Goal: Transaction & Acquisition: Purchase product/service

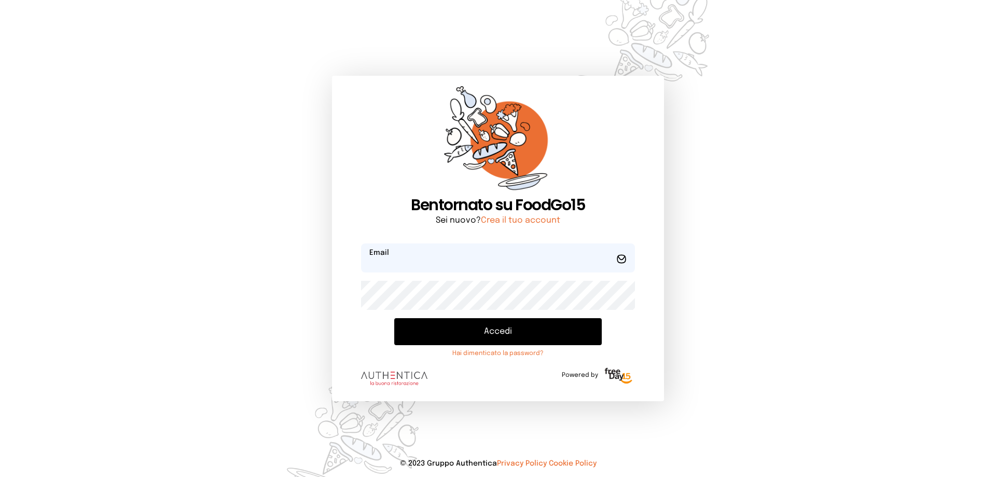
click at [404, 258] on input "email" at bounding box center [498, 257] width 274 height 29
type input "**********"
click at [394, 318] on button "Accedi" at bounding box center [497, 331] width 207 height 27
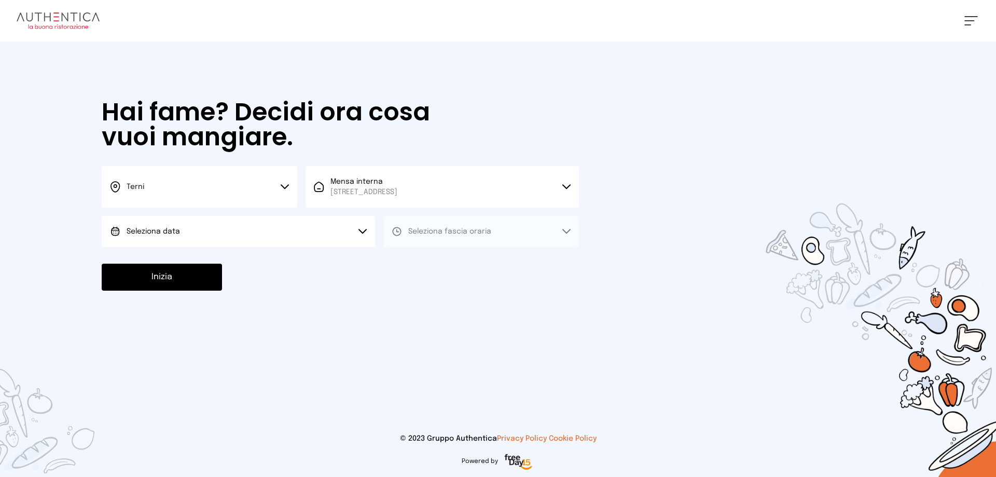
click at [158, 232] on span "Seleziona data" at bounding box center [153, 231] width 53 height 7
click at [153, 257] on span "[DATE], [DATE]" at bounding box center [152, 260] width 51 height 10
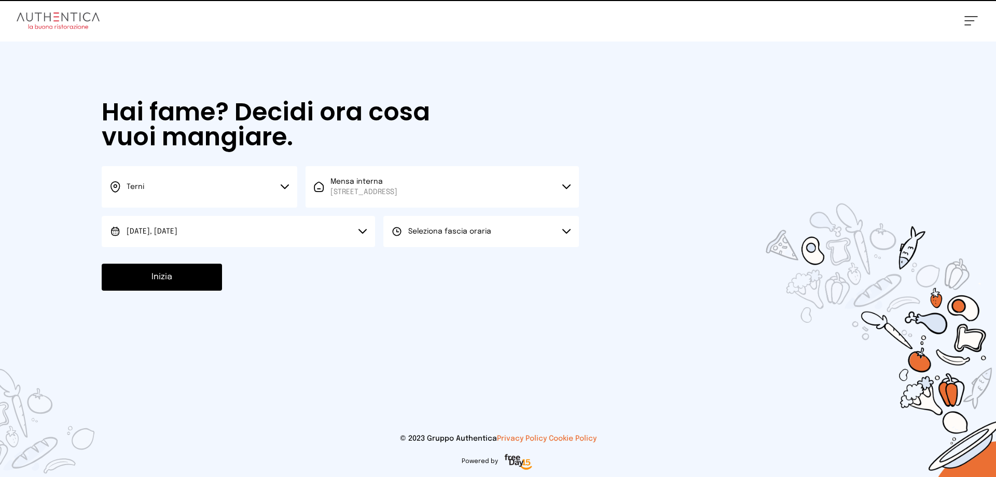
click at [446, 228] on span "Seleziona fascia oraria" at bounding box center [449, 231] width 83 height 7
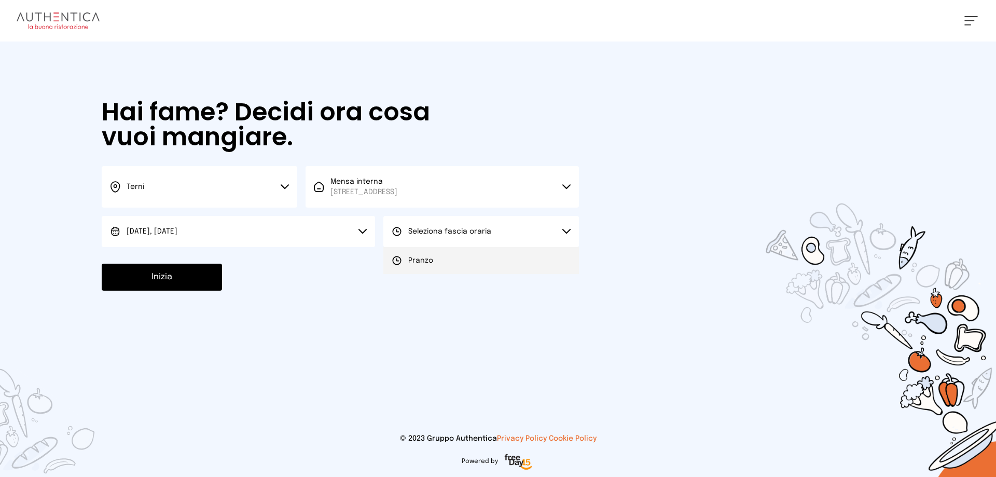
click at [466, 260] on li "Pranzo" at bounding box center [480, 260] width 195 height 27
click at [185, 269] on button "Inizia" at bounding box center [162, 276] width 120 height 27
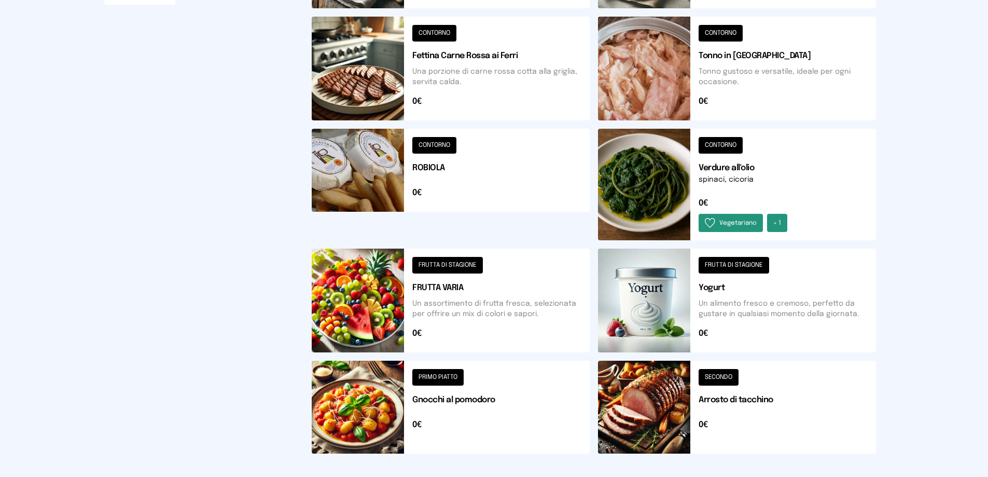
scroll to position [379, 0]
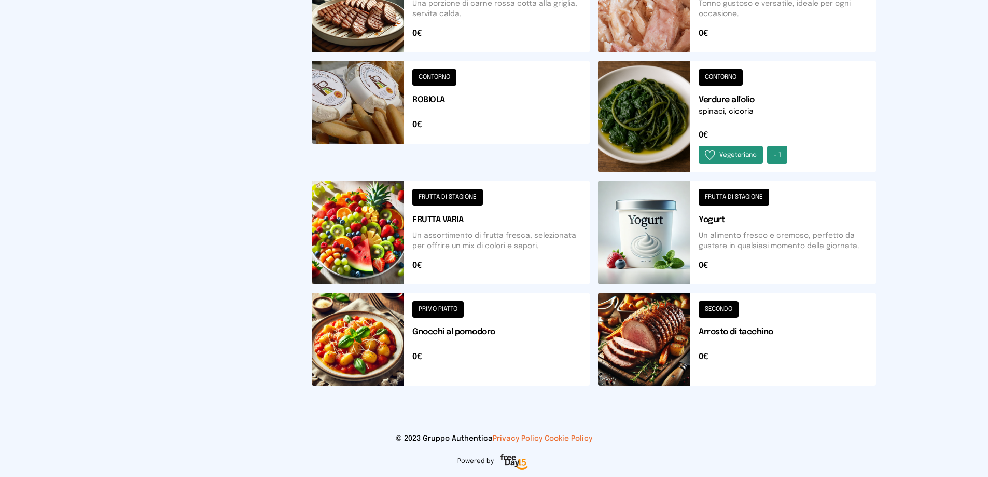
click at [656, 109] on button at bounding box center [737, 116] width 278 height 111
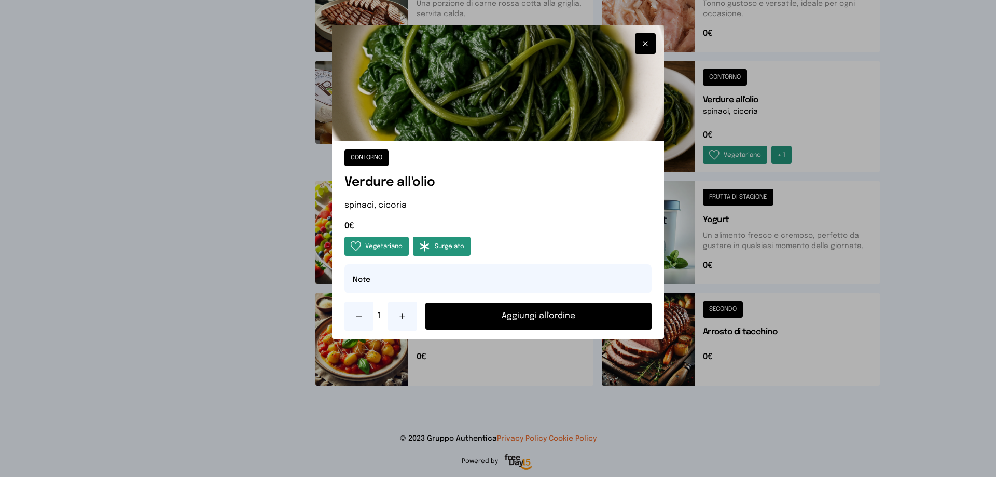
drag, startPoint x: 585, startPoint y: 321, endPoint x: 624, endPoint y: 316, distance: 39.8
click at [586, 320] on button "Aggiungi all'ordine" at bounding box center [538, 315] width 226 height 27
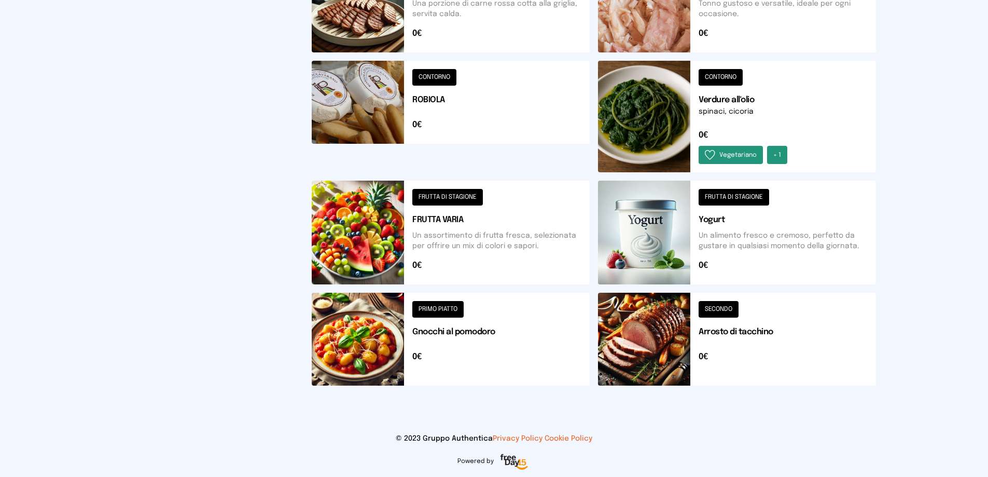
click at [643, 349] on button at bounding box center [737, 338] width 278 height 93
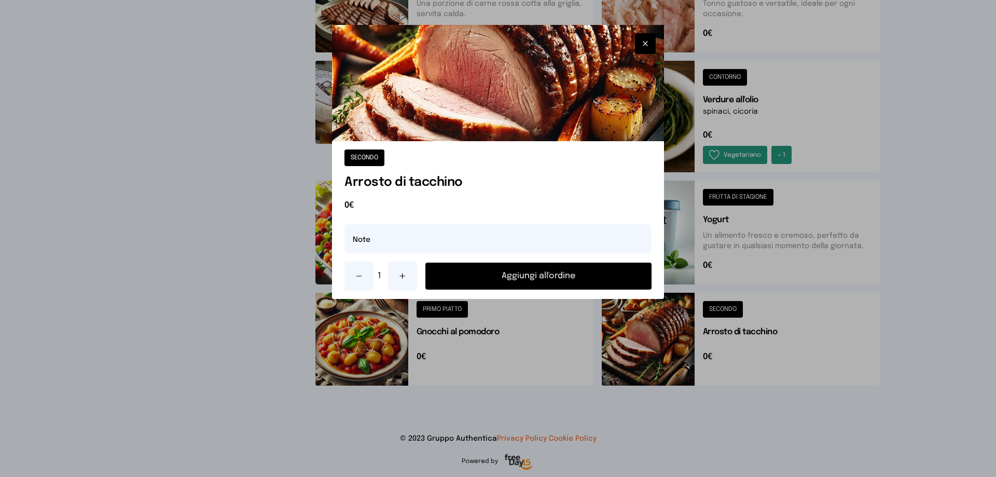
drag, startPoint x: 567, startPoint y: 281, endPoint x: 505, endPoint y: 259, distance: 66.4
click at [567, 280] on button "Aggiungi all'ordine" at bounding box center [538, 275] width 226 height 27
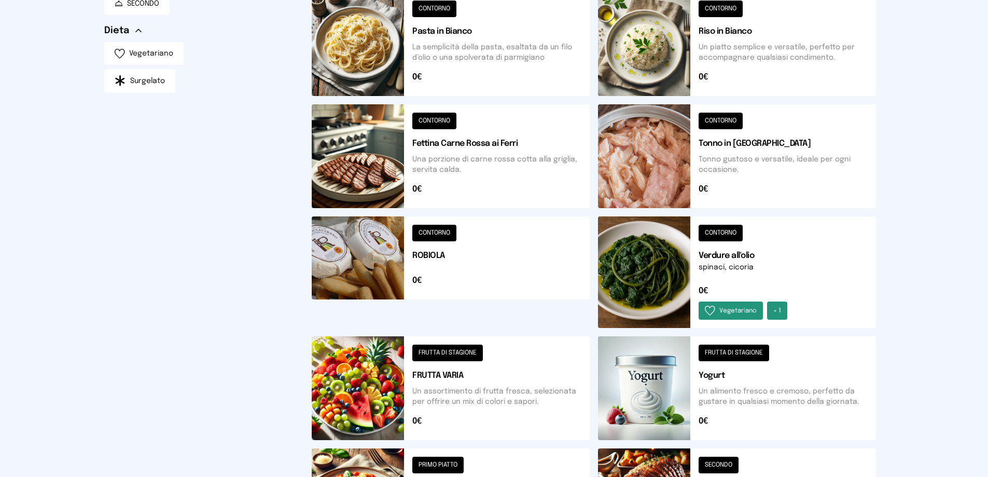
scroll to position [120, 0]
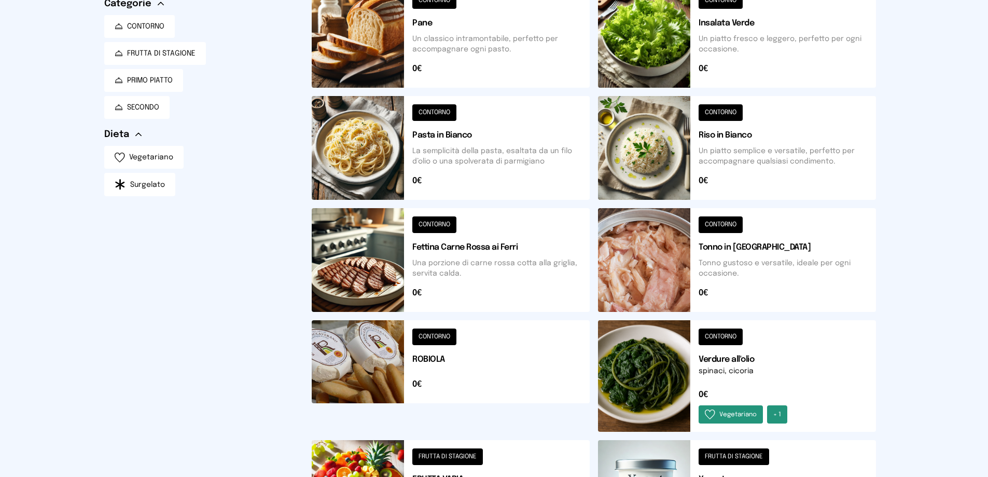
click at [656, 158] on button at bounding box center [737, 148] width 278 height 104
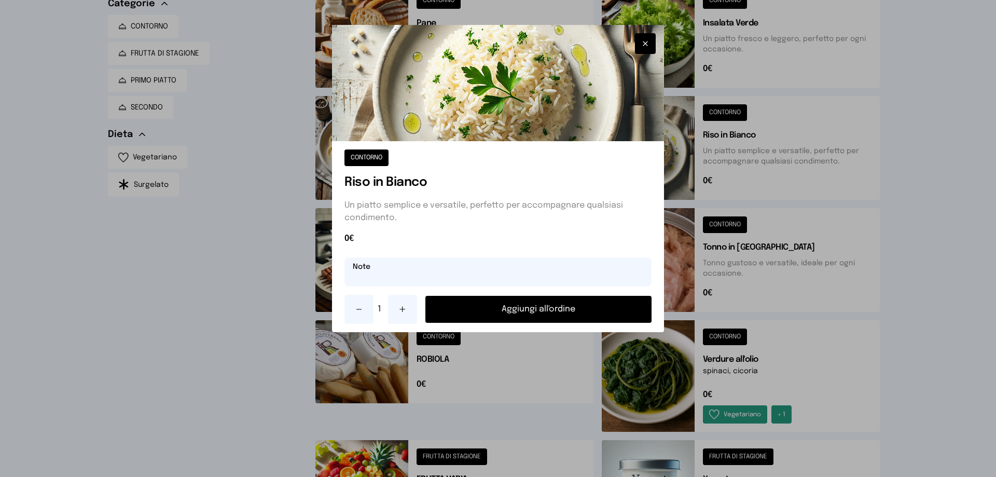
click at [411, 270] on input "text" at bounding box center [497, 271] width 307 height 29
type input "**********"
click at [501, 301] on button "Aggiungi all'ordine" at bounding box center [538, 309] width 226 height 27
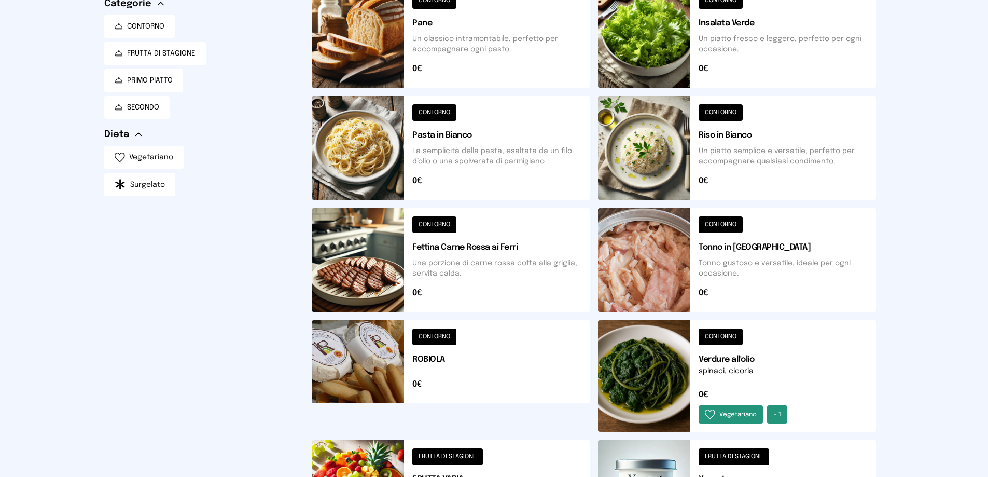
scroll to position [379, 0]
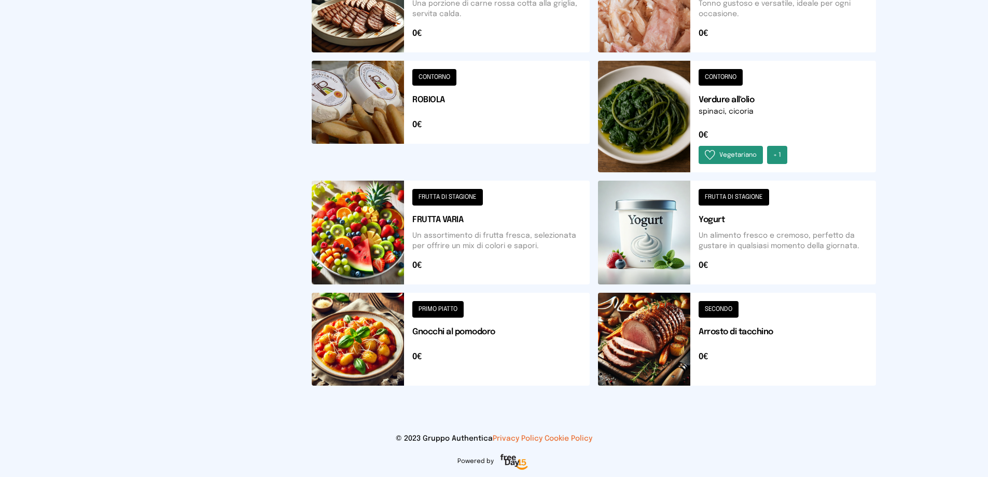
click at [651, 250] on button at bounding box center [737, 232] width 278 height 104
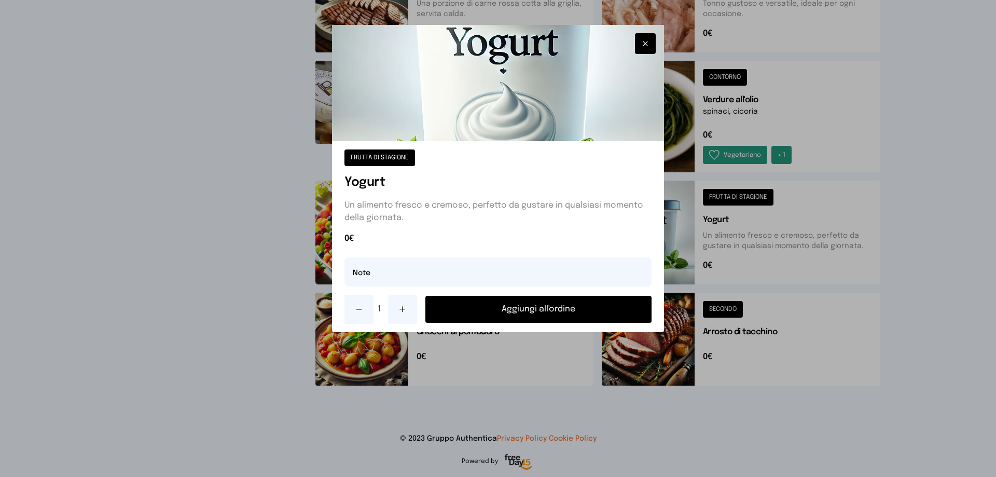
drag, startPoint x: 521, startPoint y: 306, endPoint x: 562, endPoint y: 289, distance: 44.7
click at [521, 306] on button "Aggiungi all'ordine" at bounding box center [538, 309] width 226 height 27
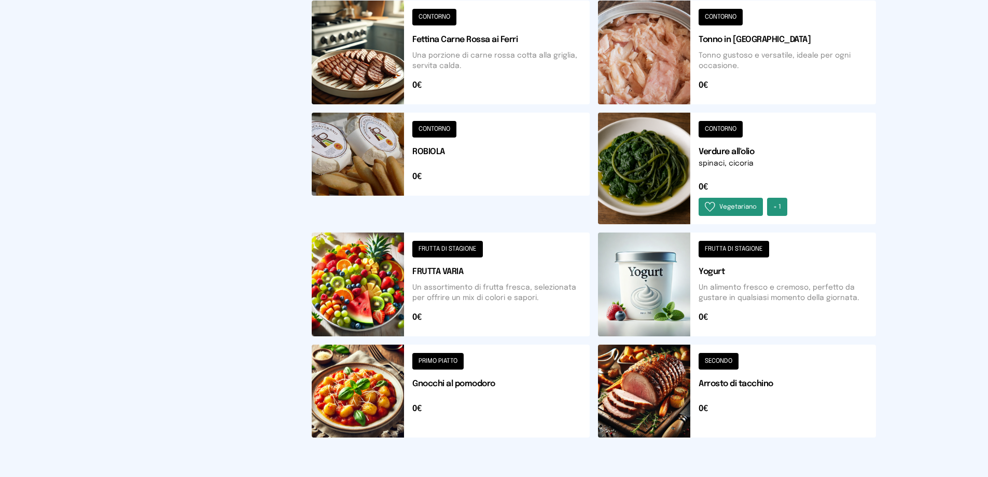
scroll to position [16, 0]
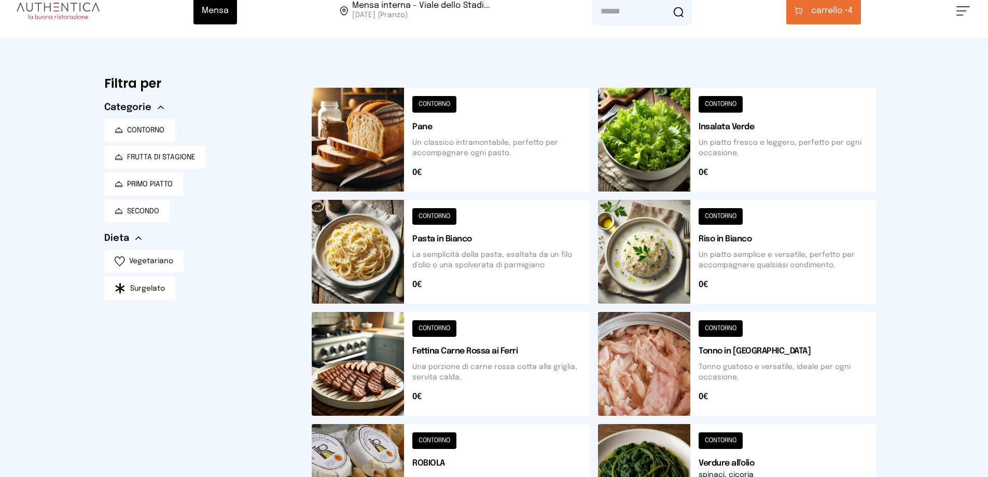
click at [824, 20] on button "carrello • 4" at bounding box center [823, 10] width 75 height 27
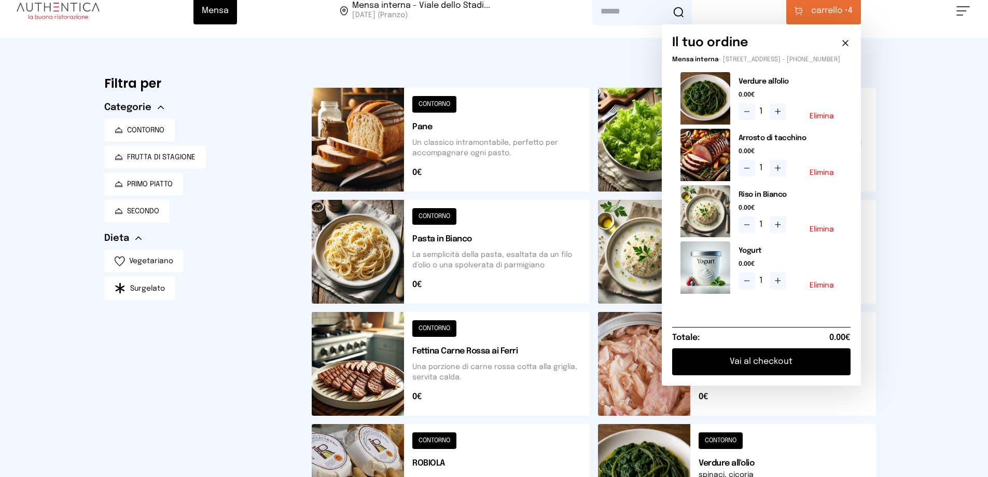
click at [799, 373] on button "Vai al checkout" at bounding box center [761, 361] width 178 height 27
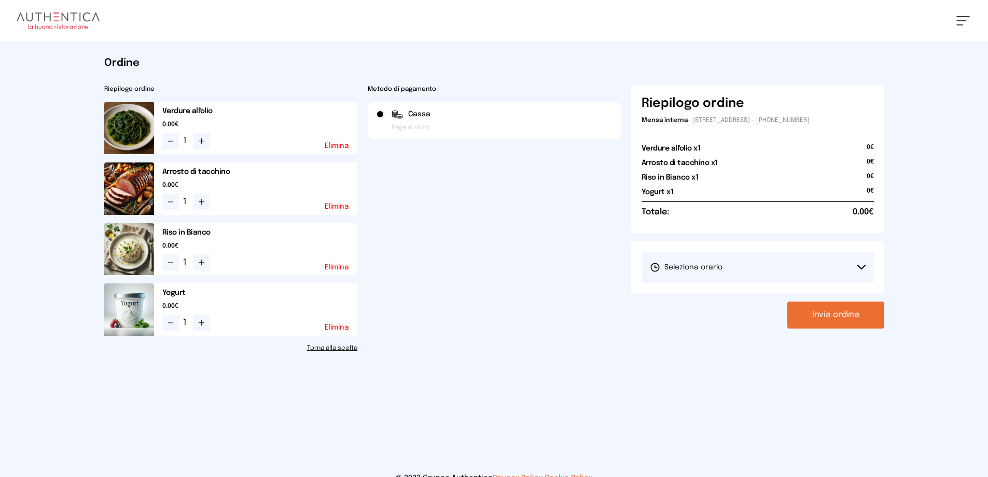
click at [745, 274] on button "Seleziona orario" at bounding box center [757, 266] width 232 height 31
click at [707, 304] on li "1° Turno (13:00 - 15:00)" at bounding box center [757, 296] width 232 height 27
click at [852, 312] on button "Invia ordine" at bounding box center [835, 314] width 97 height 27
